Goal: Entertainment & Leisure: Consume media (video, audio)

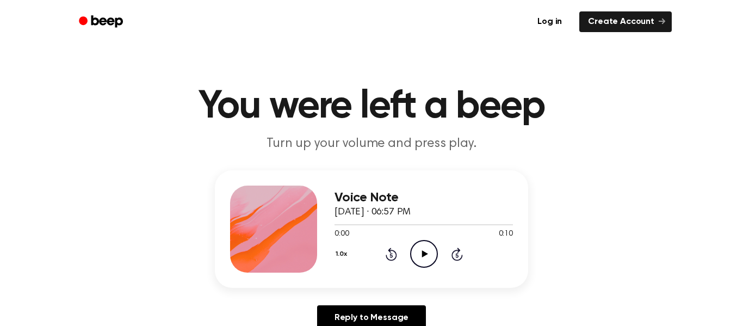
click at [426, 248] on icon "Play Audio" at bounding box center [424, 254] width 28 height 28
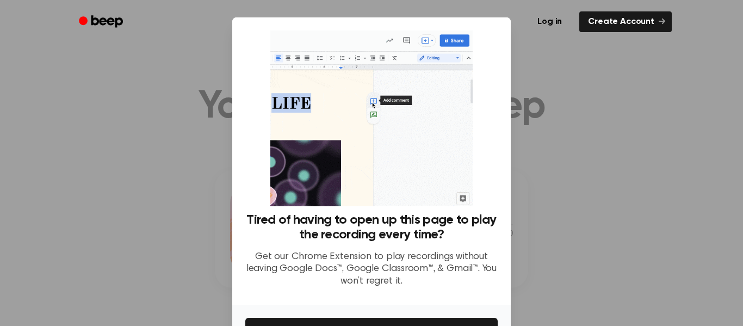
click at [464, 195] on img at bounding box center [371, 118] width 202 height 176
click at [122, 206] on div at bounding box center [371, 163] width 743 height 326
click at [428, 325] on button "Get It Now" at bounding box center [371, 330] width 252 height 24
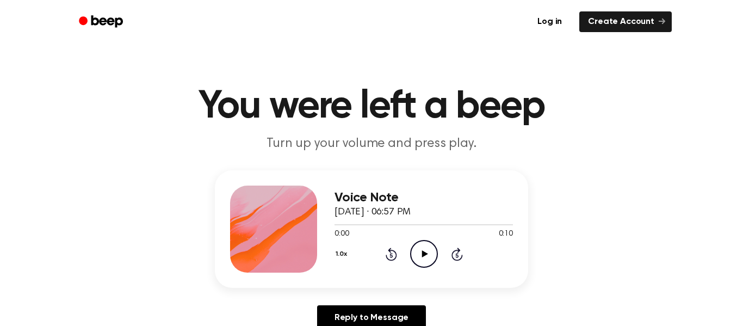
click at [431, 255] on icon "Play Audio" at bounding box center [424, 254] width 28 height 28
click at [424, 248] on icon "Play Audio" at bounding box center [424, 254] width 28 height 28
click at [417, 250] on icon "Play Audio" at bounding box center [424, 254] width 28 height 28
click at [420, 253] on icon "Play Audio" at bounding box center [424, 254] width 28 height 28
click at [419, 259] on icon "Play Audio" at bounding box center [424, 254] width 28 height 28
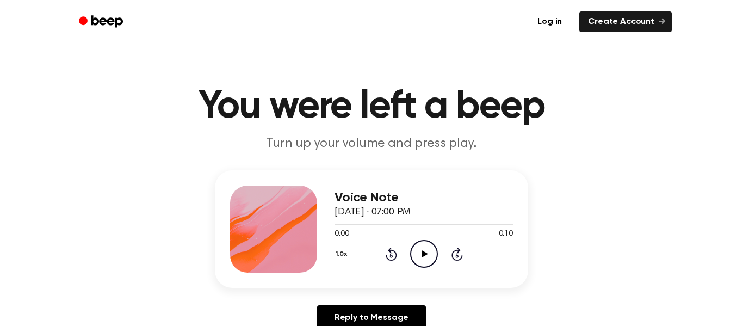
click at [432, 270] on div "Voice Note September 10, 2025 · 07:00 PM 0:00 0:10 Your browser does not suppor…" at bounding box center [424, 228] width 178 height 87
click at [427, 261] on icon "Play Audio" at bounding box center [424, 254] width 28 height 28
click at [426, 265] on icon "Play Audio" at bounding box center [424, 254] width 28 height 28
click at [429, 255] on icon "Play Audio" at bounding box center [424, 254] width 28 height 28
click at [420, 257] on icon "Play Audio" at bounding box center [424, 254] width 28 height 28
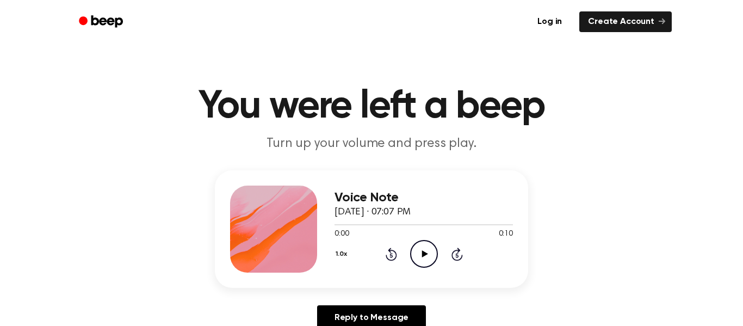
click at [429, 257] on icon "Play Audio" at bounding box center [424, 254] width 28 height 28
click at [438, 263] on div "1.0x Rewind 5 seconds Play Audio Skip 5 seconds" at bounding box center [424, 254] width 178 height 28
click at [436, 258] on circle at bounding box center [424, 253] width 27 height 27
click at [435, 253] on icon "Play Audio" at bounding box center [424, 254] width 28 height 28
click at [425, 263] on icon "Play Audio" at bounding box center [424, 254] width 28 height 28
